Goal: Task Accomplishment & Management: Use online tool/utility

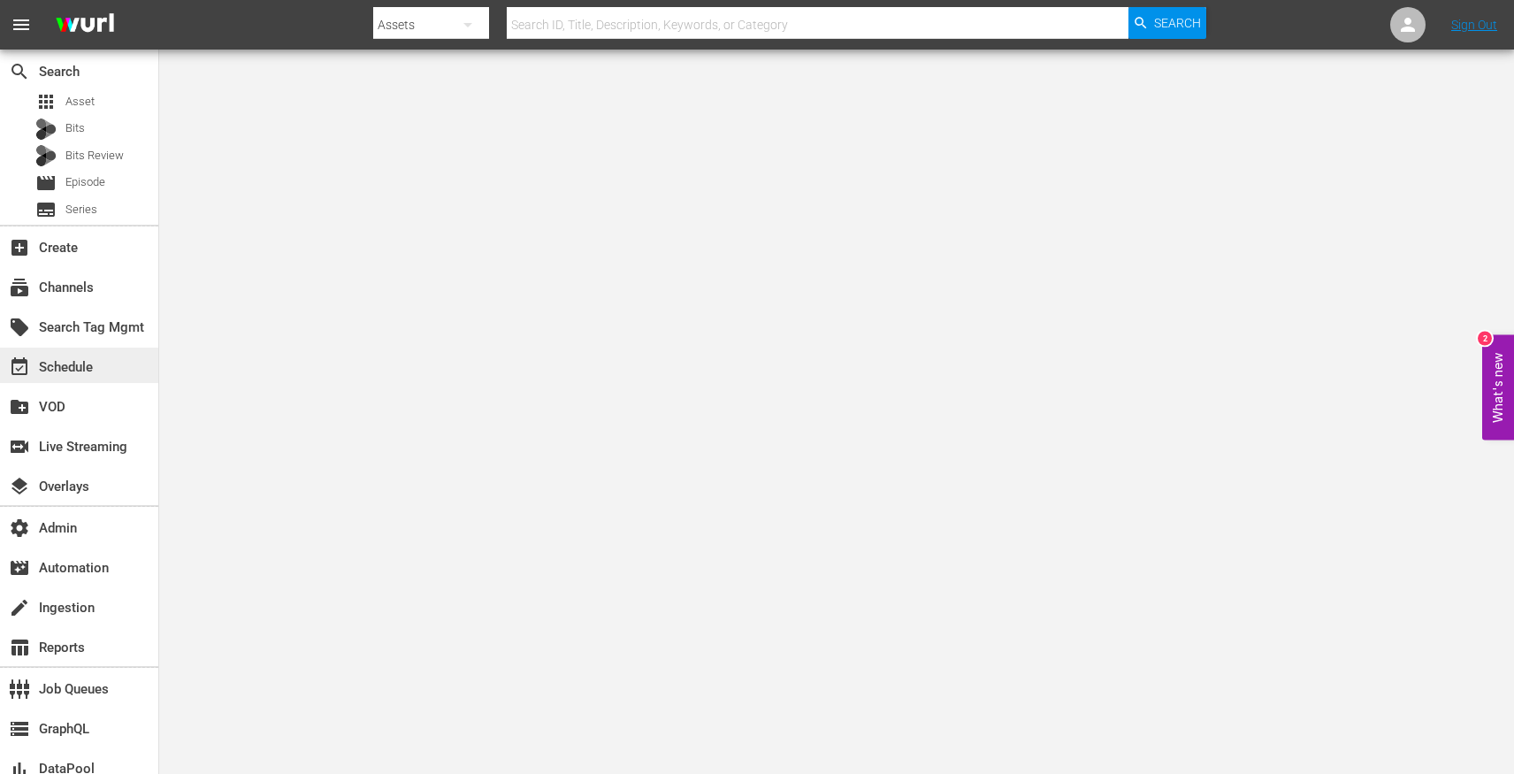
click at [99, 361] on div "event_available Schedule" at bounding box center [79, 365] width 158 height 35
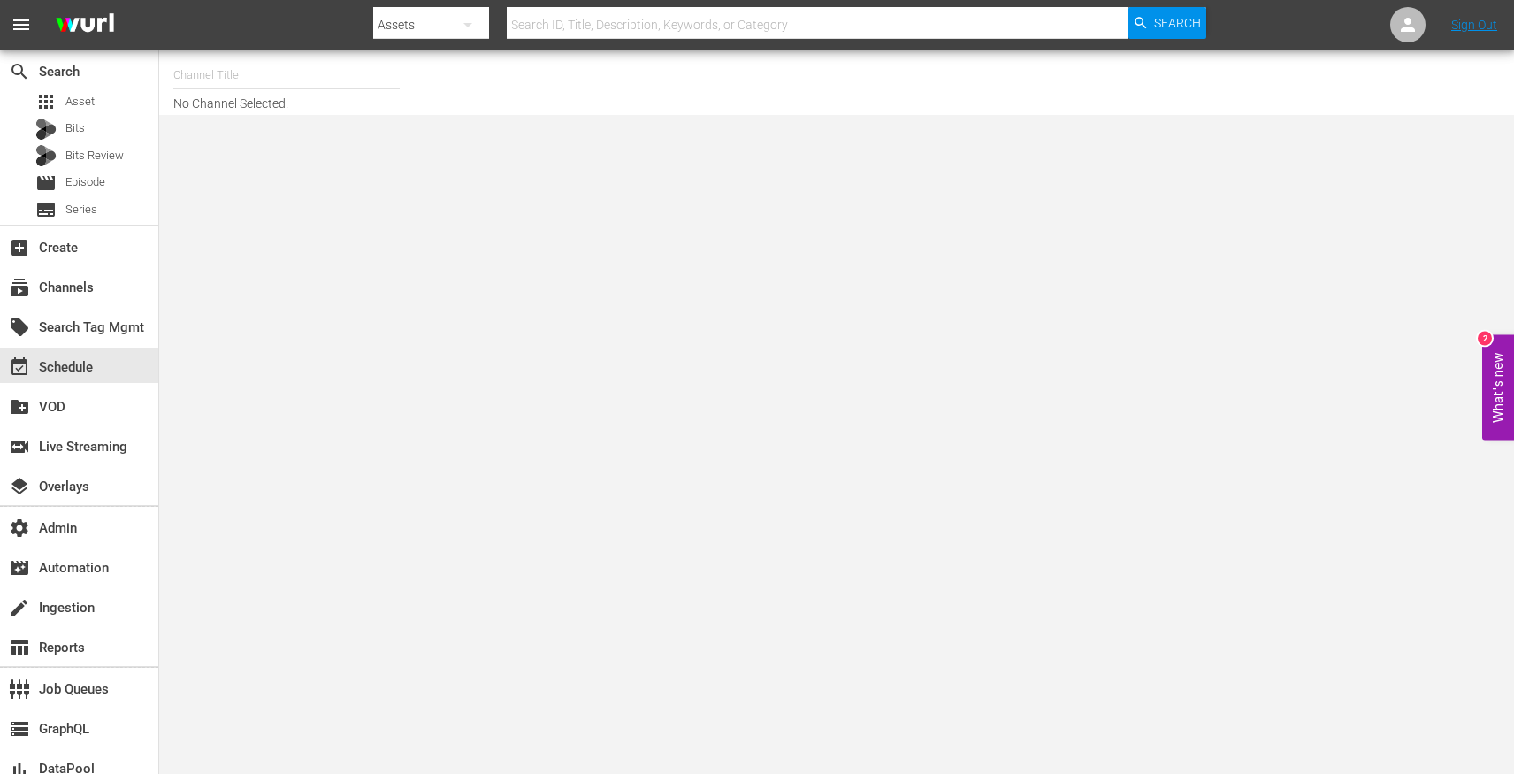
click at [257, 88] on div "Channel Title" at bounding box center [286, 75] width 226 height 42
type input "d"
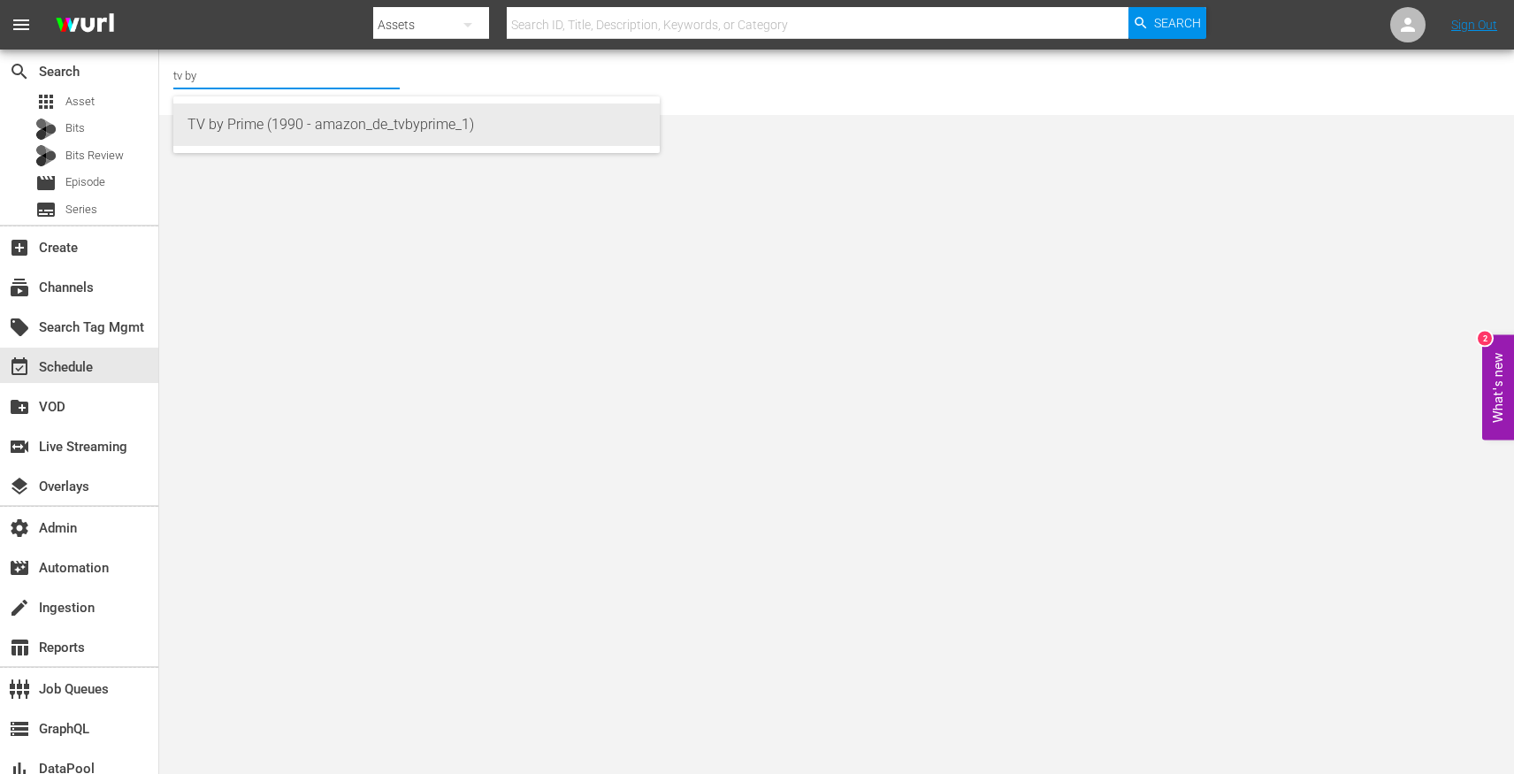
click at [265, 117] on div "TV by Prime (1990 - amazon_de_tvbyprime_1)" at bounding box center [417, 124] width 458 height 42
type input "TV by Prime (1990 - amazon_de_tvbyprime_1)"
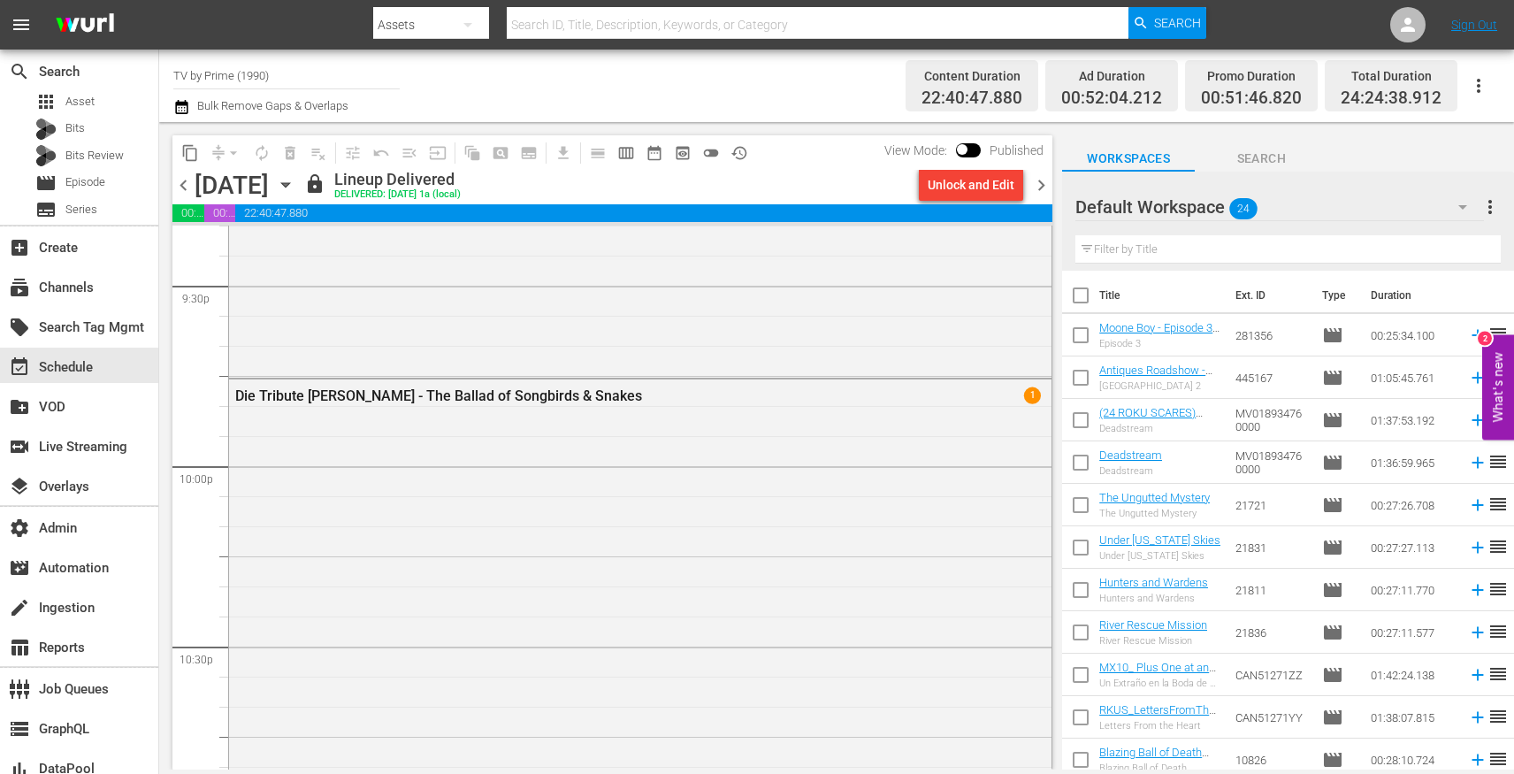
scroll to position [8302, 0]
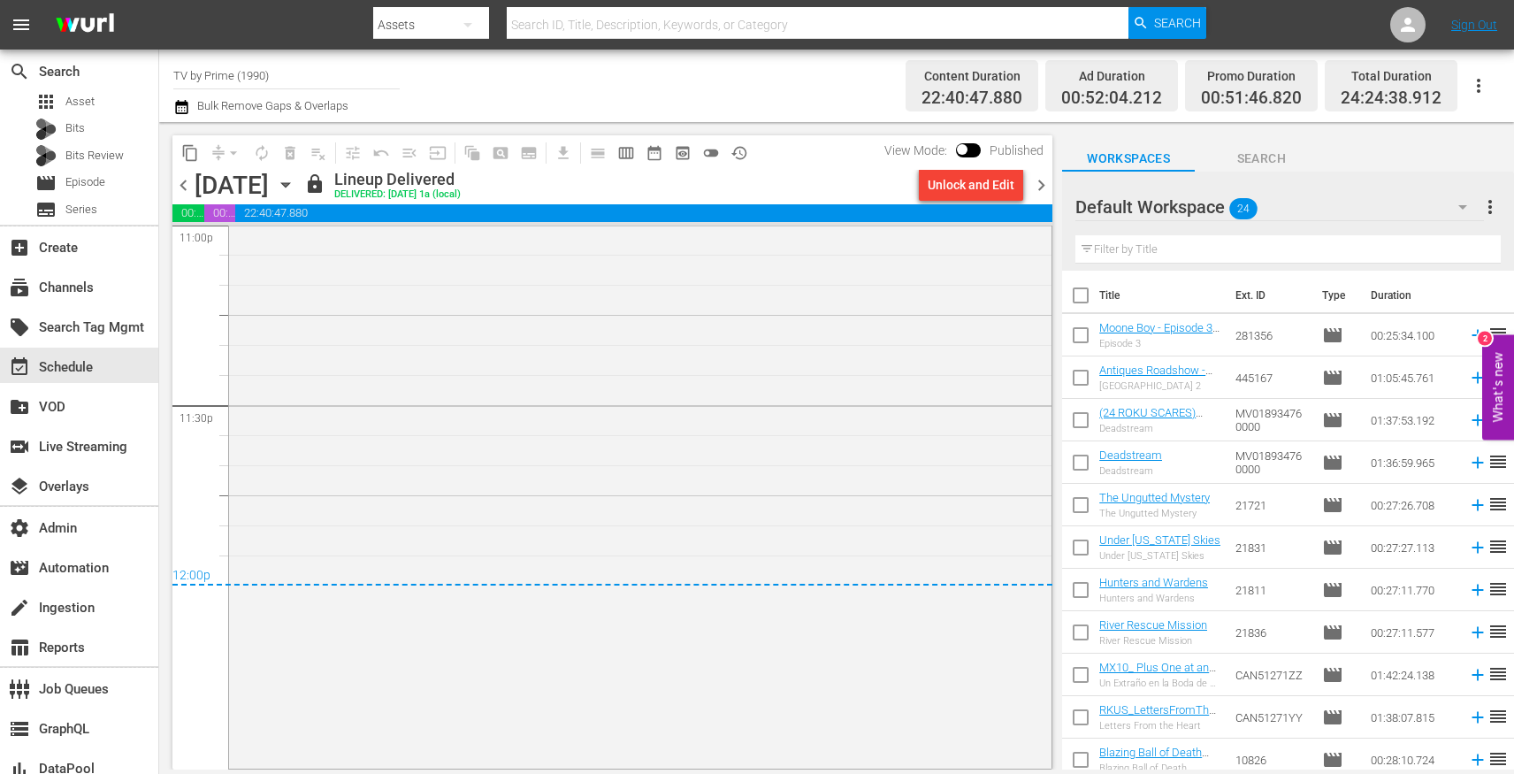
click at [454, 577] on div "12:00p" at bounding box center [612, 577] width 880 height 18
click at [443, 536] on div "Die Tribute von Panem - The Ballad of Songbirds & Snakes 1" at bounding box center [640, 271] width 823 height 988
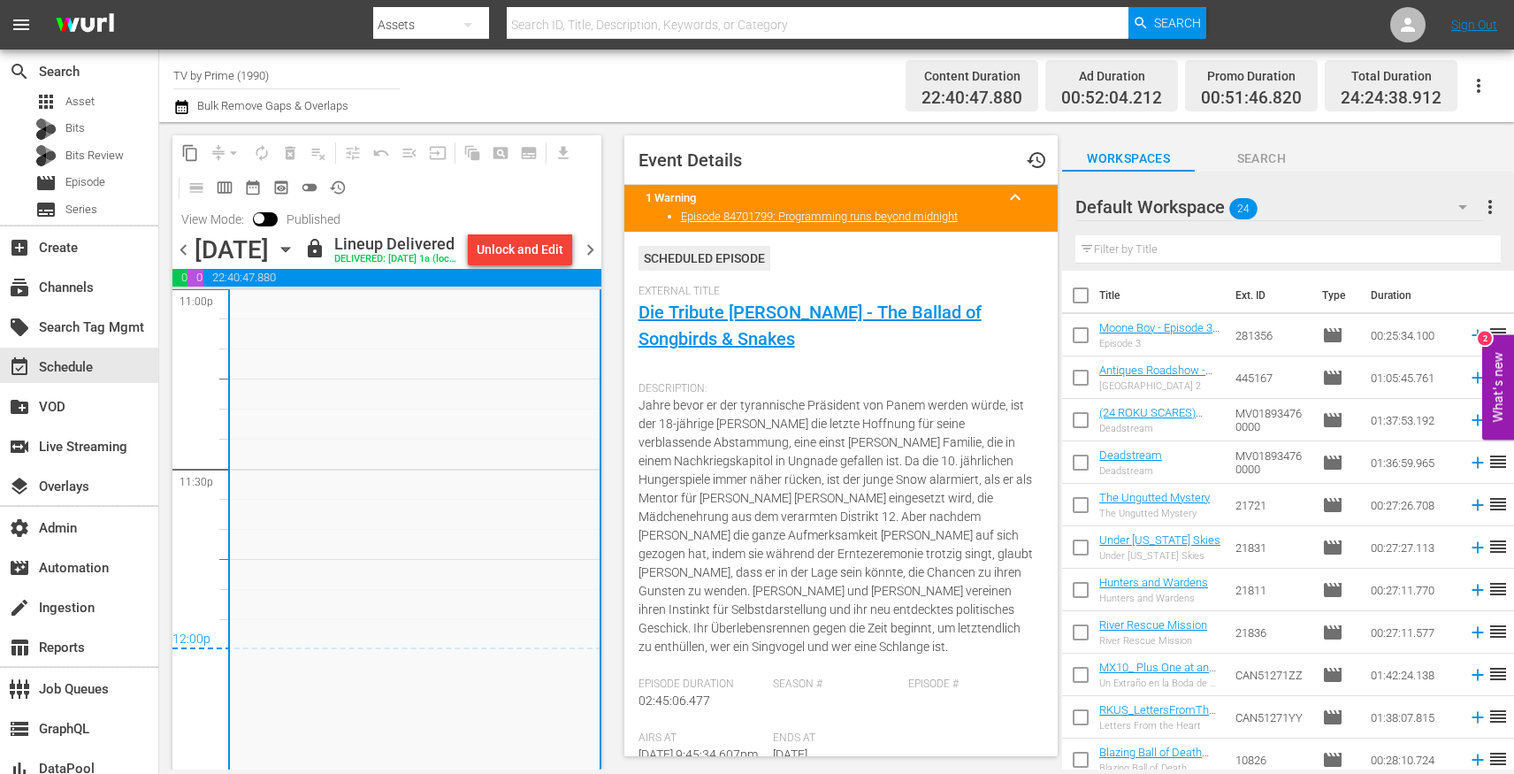
scroll to position [1234, 0]
